Goal: Find specific page/section: Find specific page/section

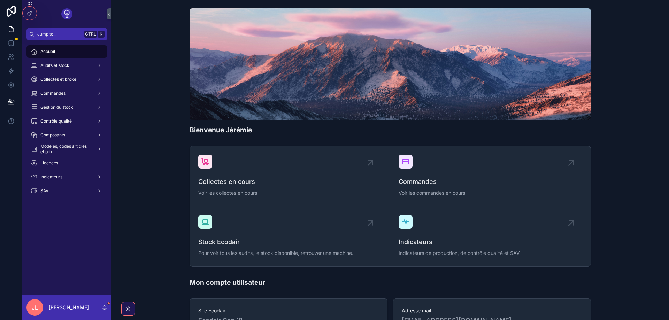
click at [66, 107] on span "Gestion du stock" at bounding box center [56, 108] width 33 height 6
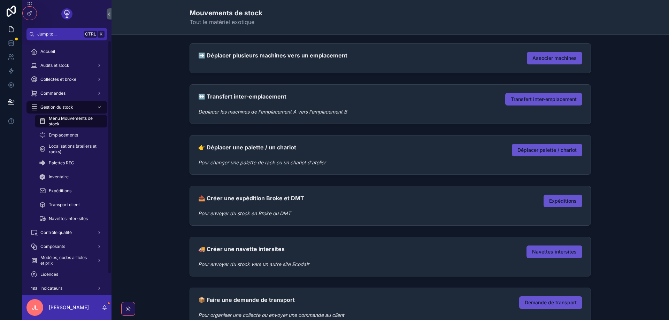
click at [60, 135] on span "Emplacements" at bounding box center [63, 135] width 29 height 6
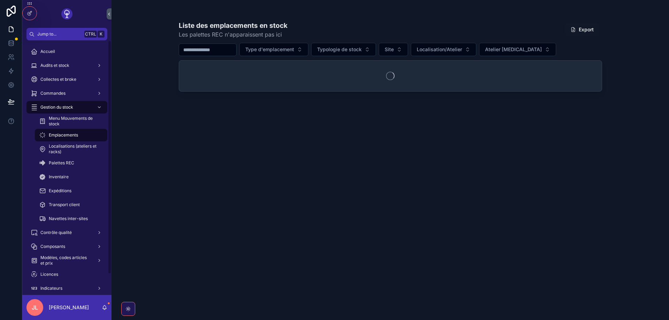
click at [504, 53] on button "Atelier [MEDICAL_DATA]" at bounding box center [517, 49] width 77 height 13
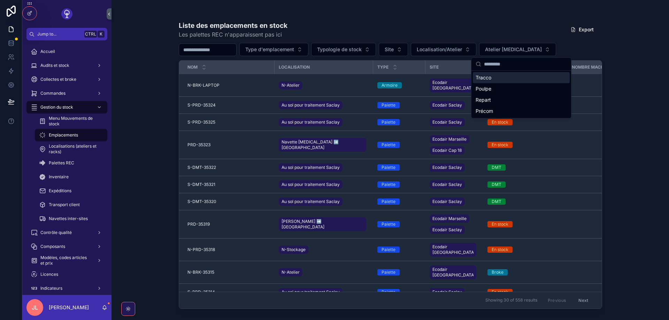
click at [291, 49] on span "Type d'emplacement" at bounding box center [269, 49] width 49 height 7
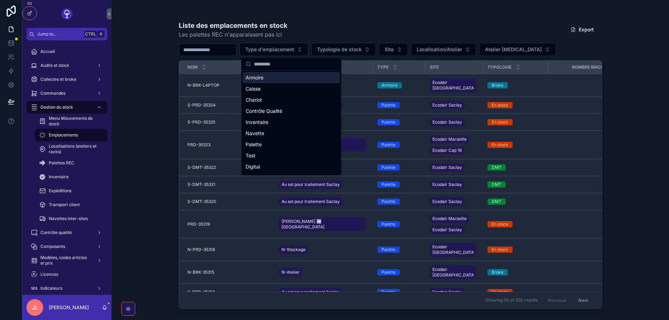
click at [408, 45] on button "Site" at bounding box center [393, 49] width 29 height 13
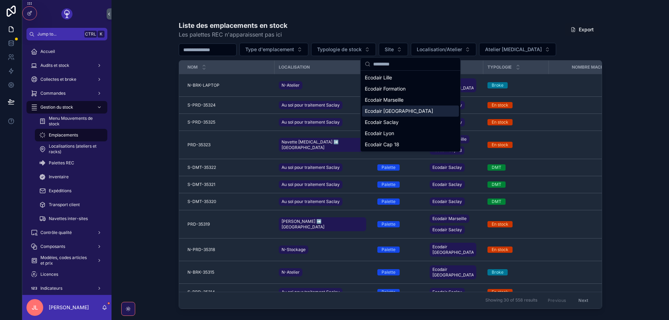
click at [388, 111] on span "Ecodair [GEOGRAPHIC_DATA]" at bounding box center [399, 111] width 68 height 7
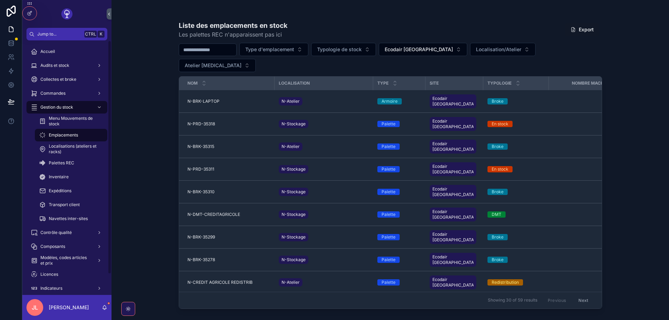
scroll to position [326, 0]
